Goal: Task Accomplishment & Management: Manage account settings

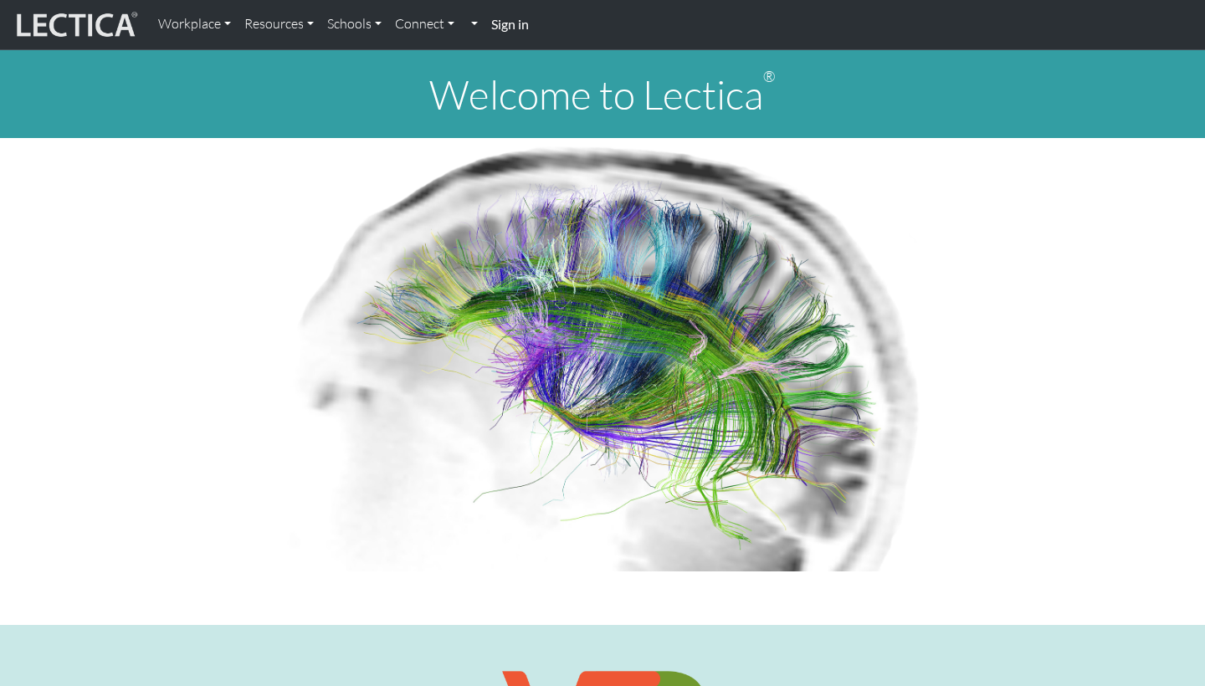
click at [525, 32] on link "Sign in" at bounding box center [510, 25] width 51 height 36
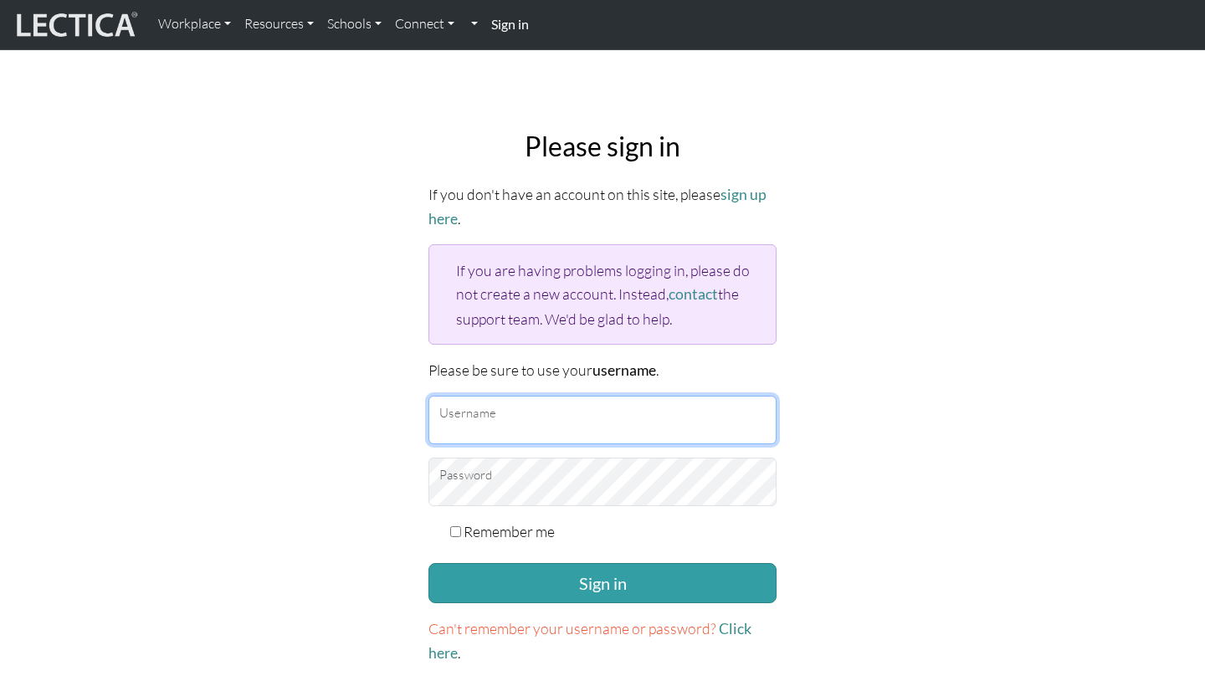
click at [530, 408] on input "Username" at bounding box center [602, 420] width 348 height 49
type input "atenea@lectica.org"
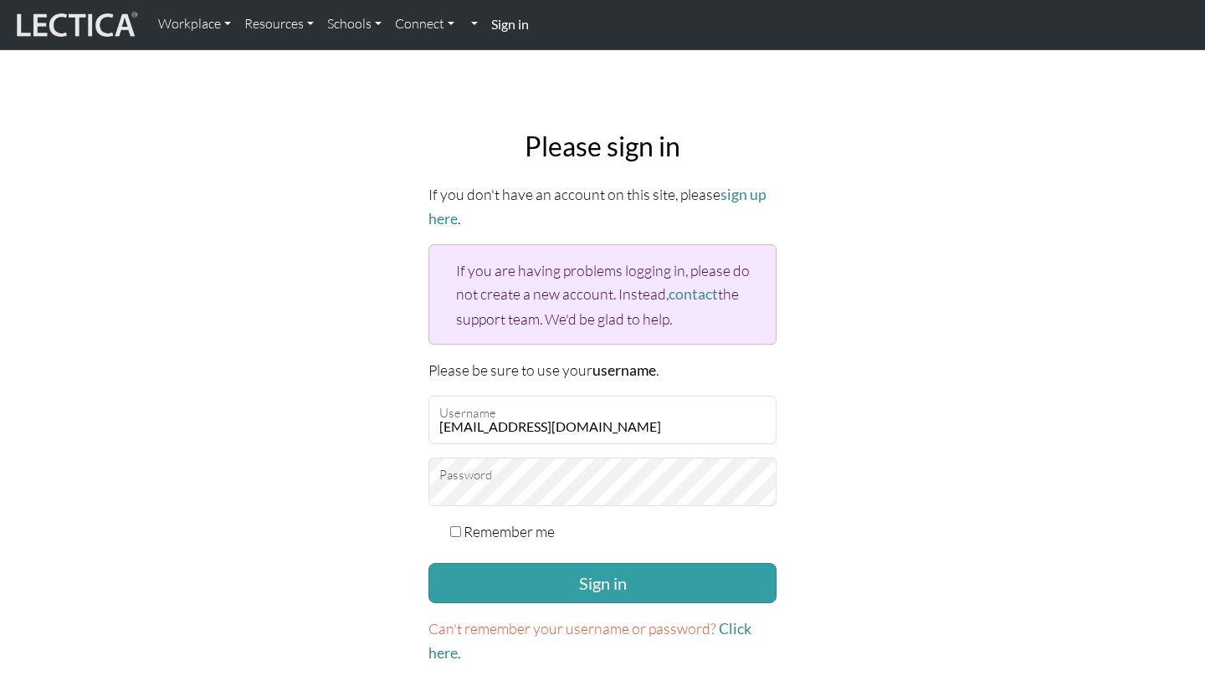
click at [454, 530] on input "Remember me" at bounding box center [455, 531] width 11 height 11
checkbox input "true"
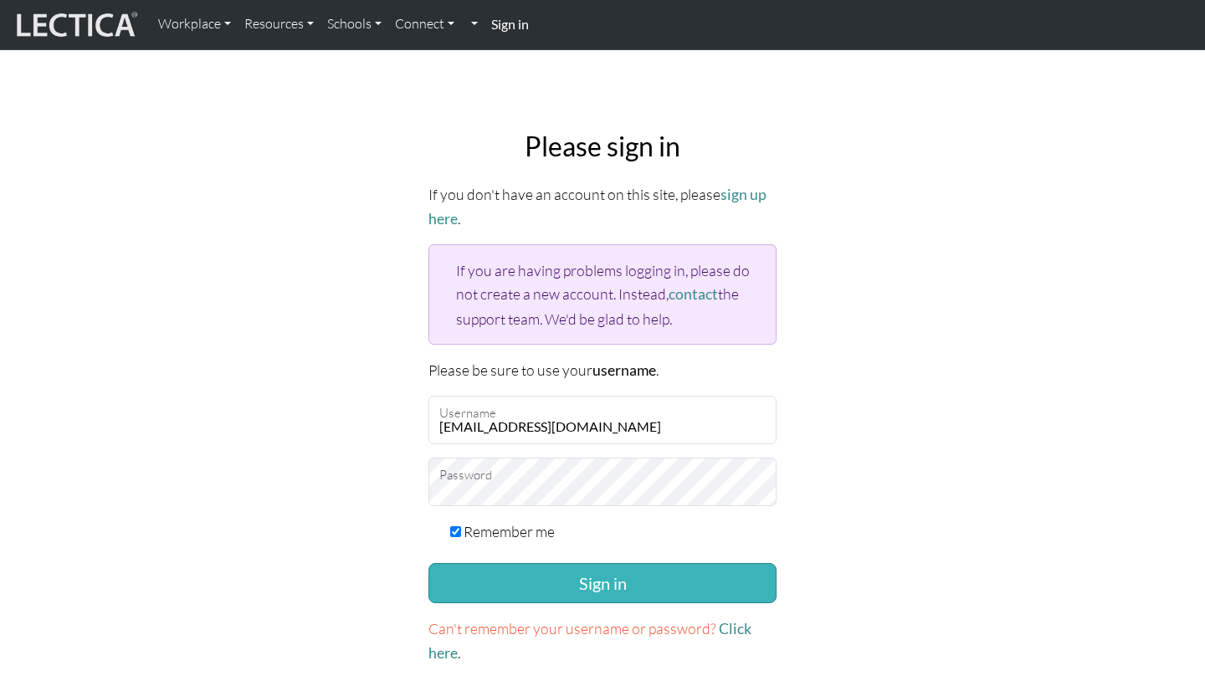
click at [630, 589] on button "Sign in" at bounding box center [602, 583] width 348 height 40
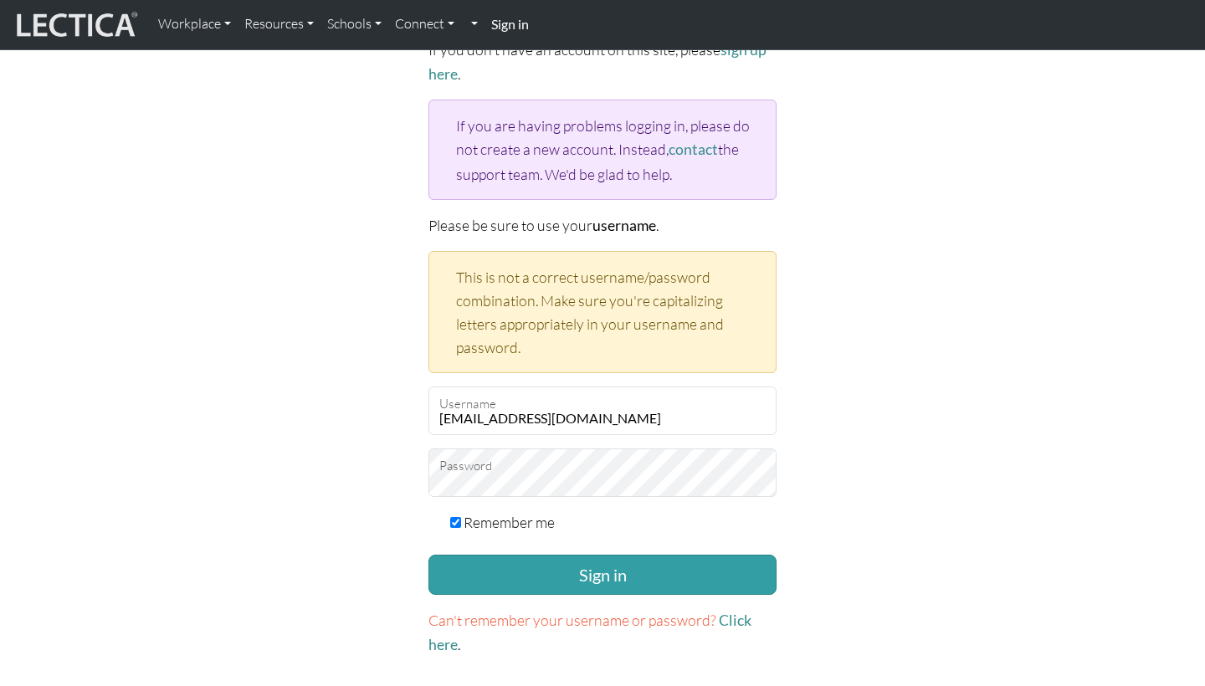
scroll to position [149, 0]
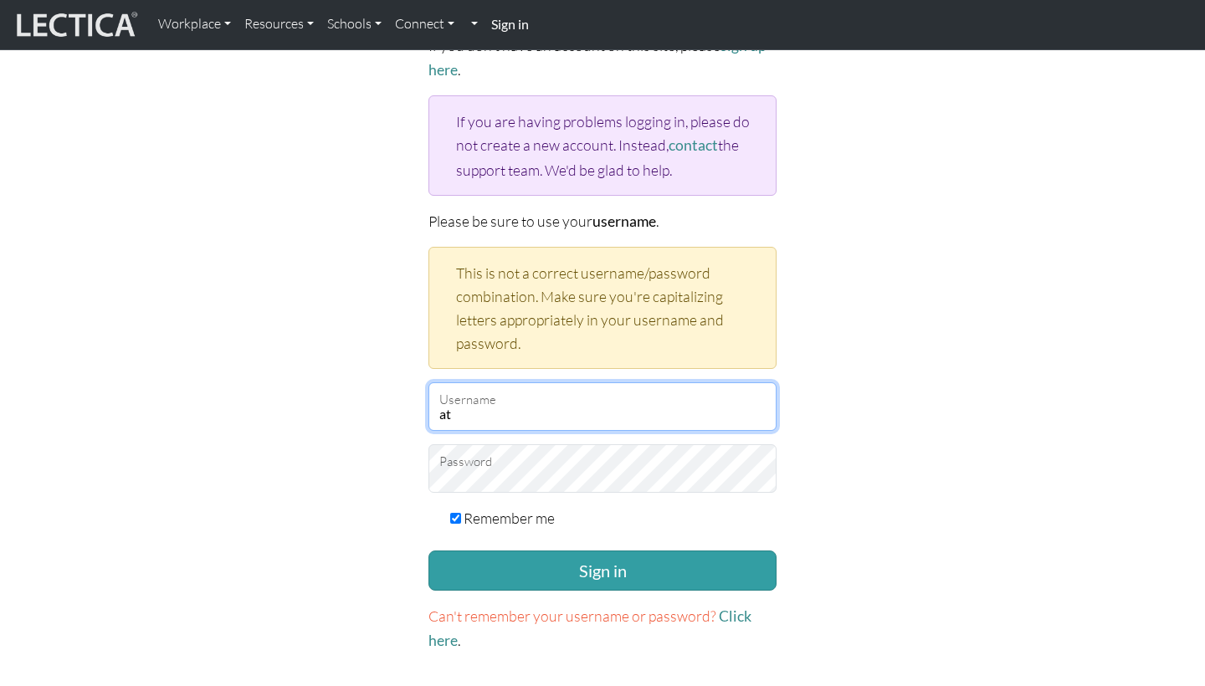
type input "a"
type input "Atenea"
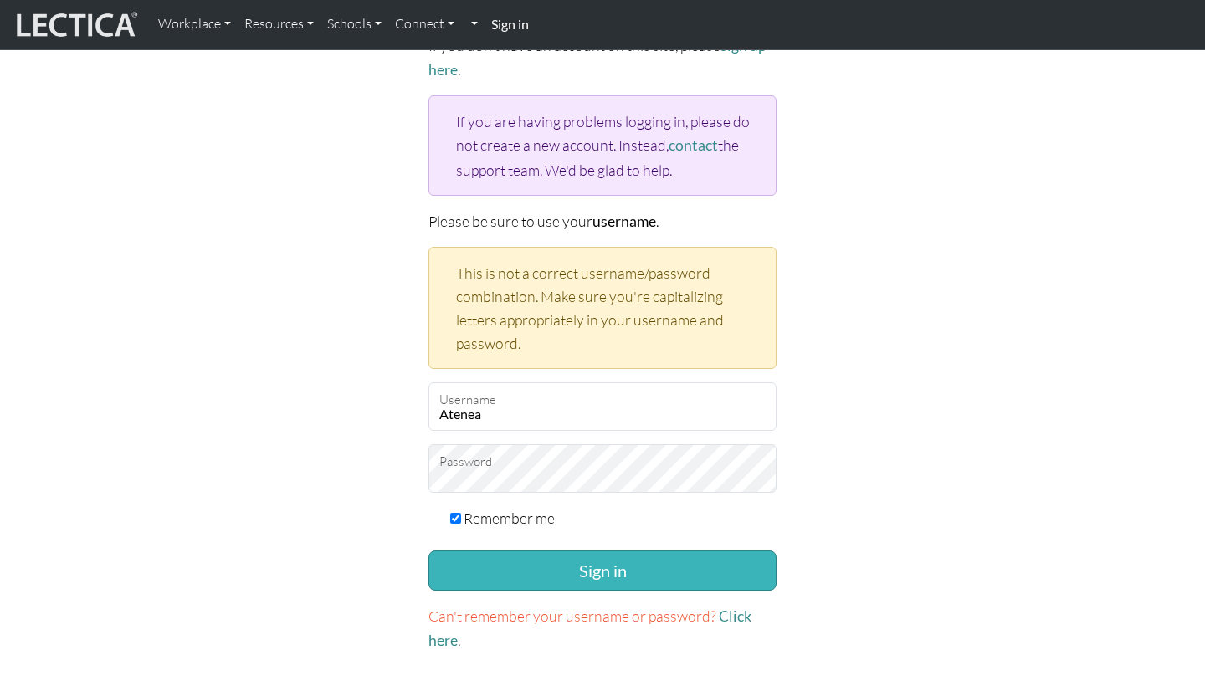
click at [684, 563] on button "Sign in" at bounding box center [602, 571] width 348 height 40
